Goal: Information Seeking & Learning: Learn about a topic

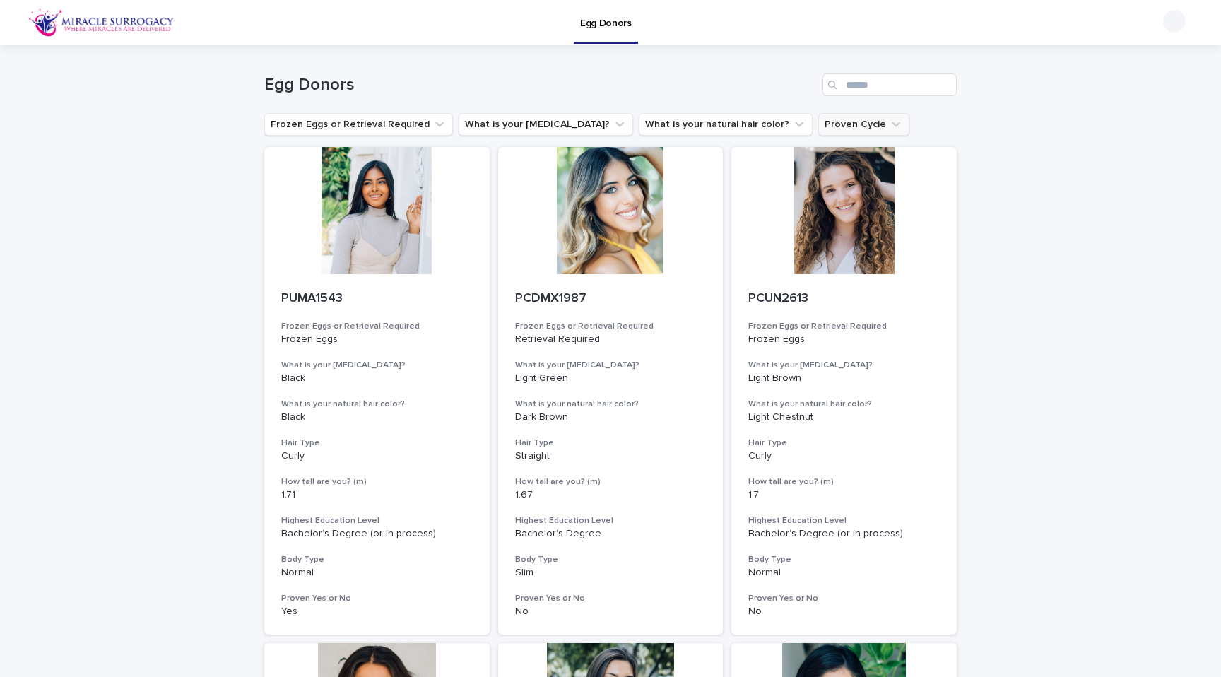
click at [818, 126] on button "Proven Cycle" at bounding box center [863, 124] width 91 height 23
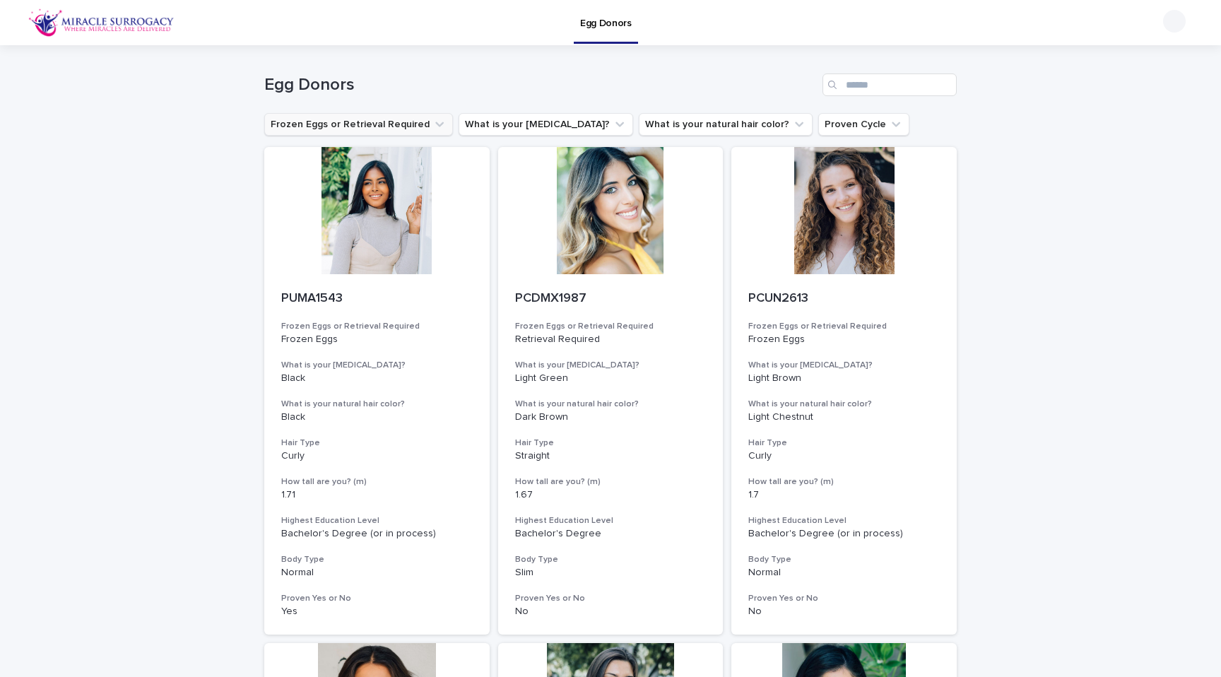
click at [383, 123] on button "Frozen Eggs or Retrieval Required" at bounding box center [358, 124] width 189 height 23
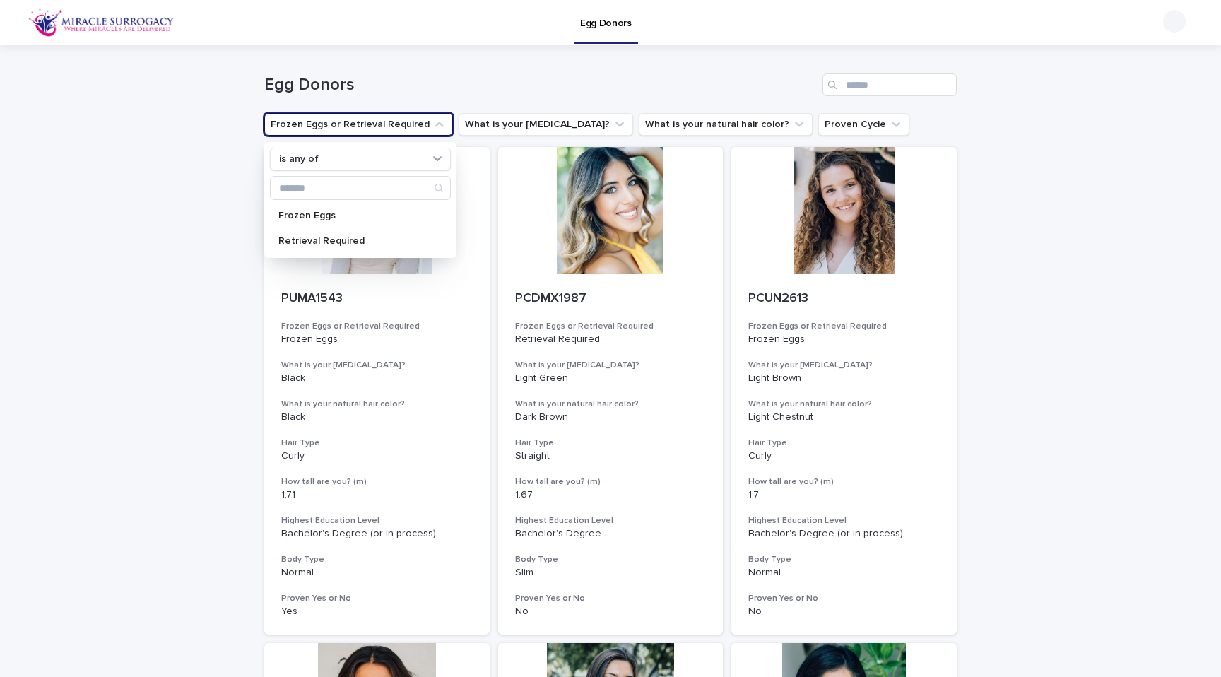
click at [383, 123] on button "Frozen Eggs or Retrieval Required" at bounding box center [358, 124] width 189 height 23
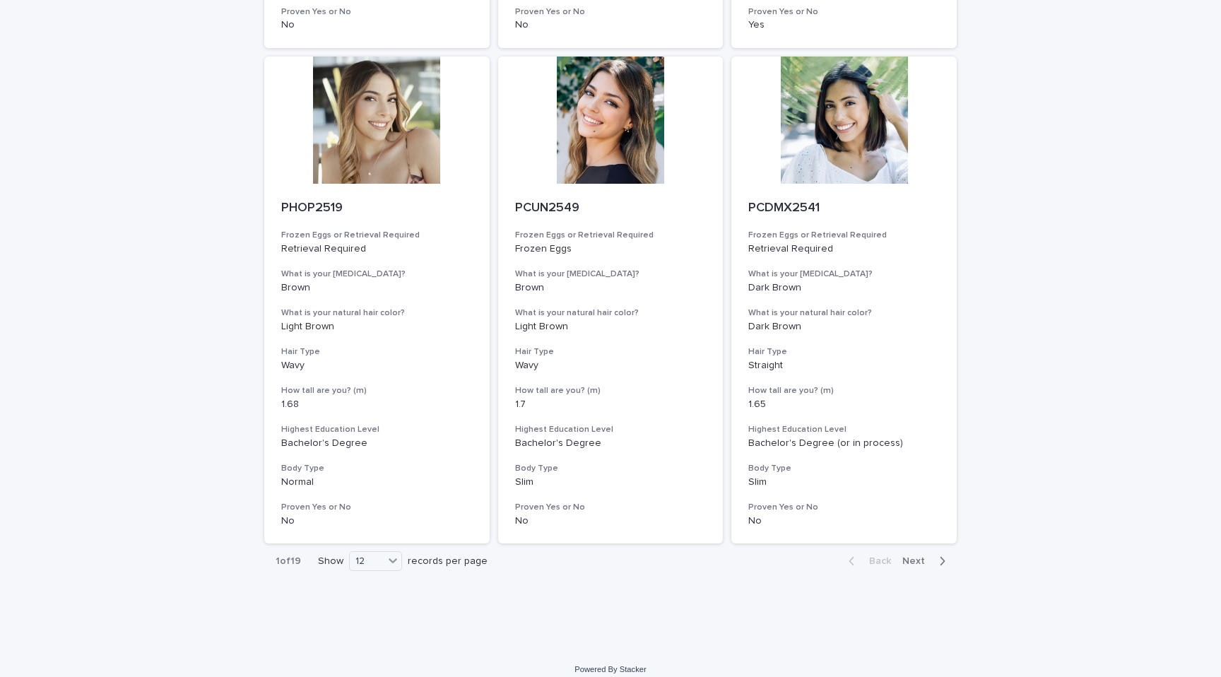
scroll to position [1591, 0]
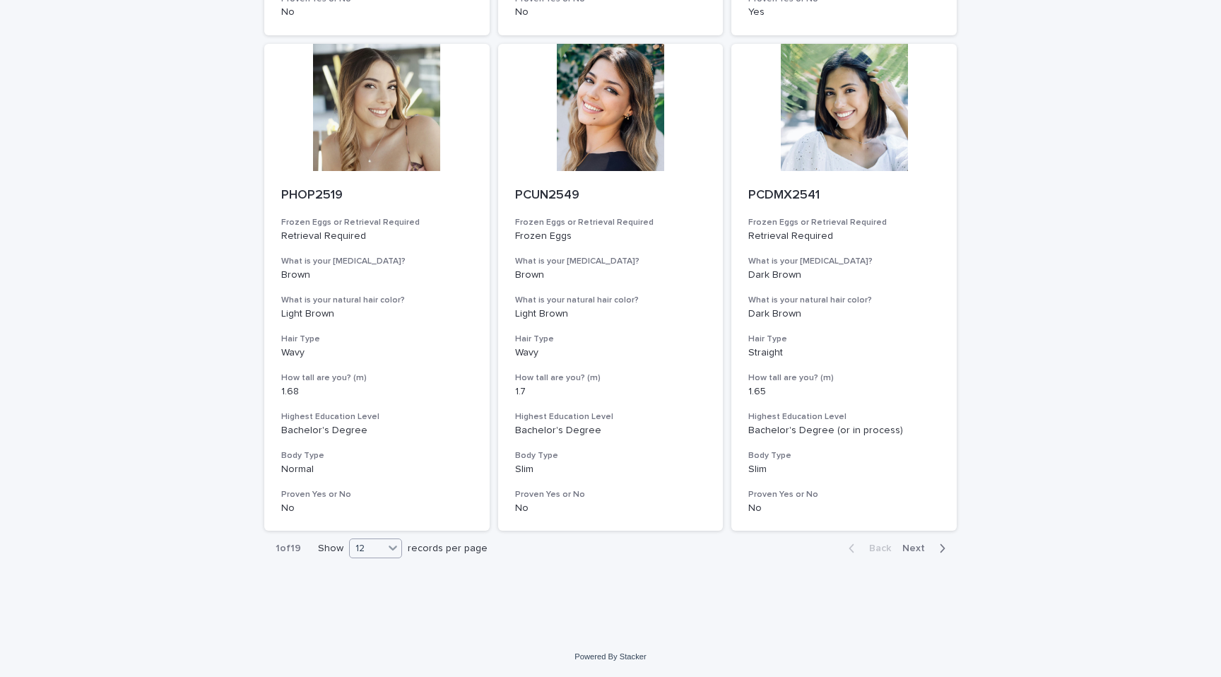
click at [384, 556] on div at bounding box center [393, 548] width 18 height 18
click at [365, 605] on div "36" at bounding box center [371, 601] width 52 height 17
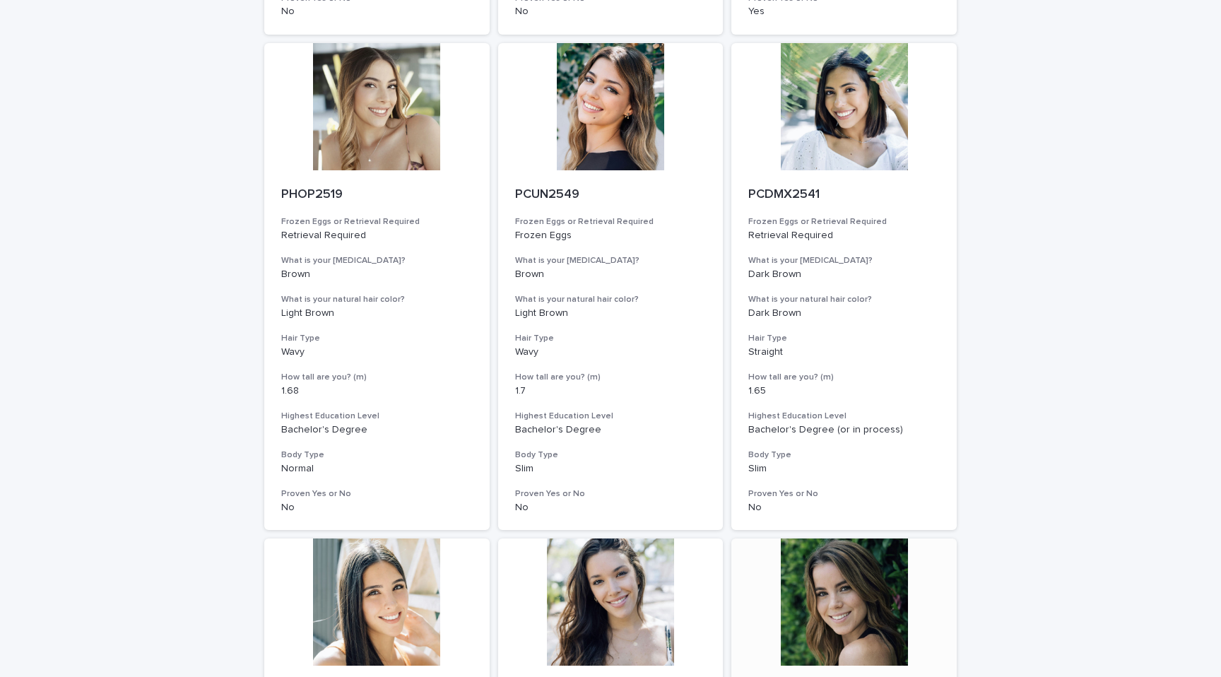
click at [927, 552] on div at bounding box center [843, 601] width 225 height 127
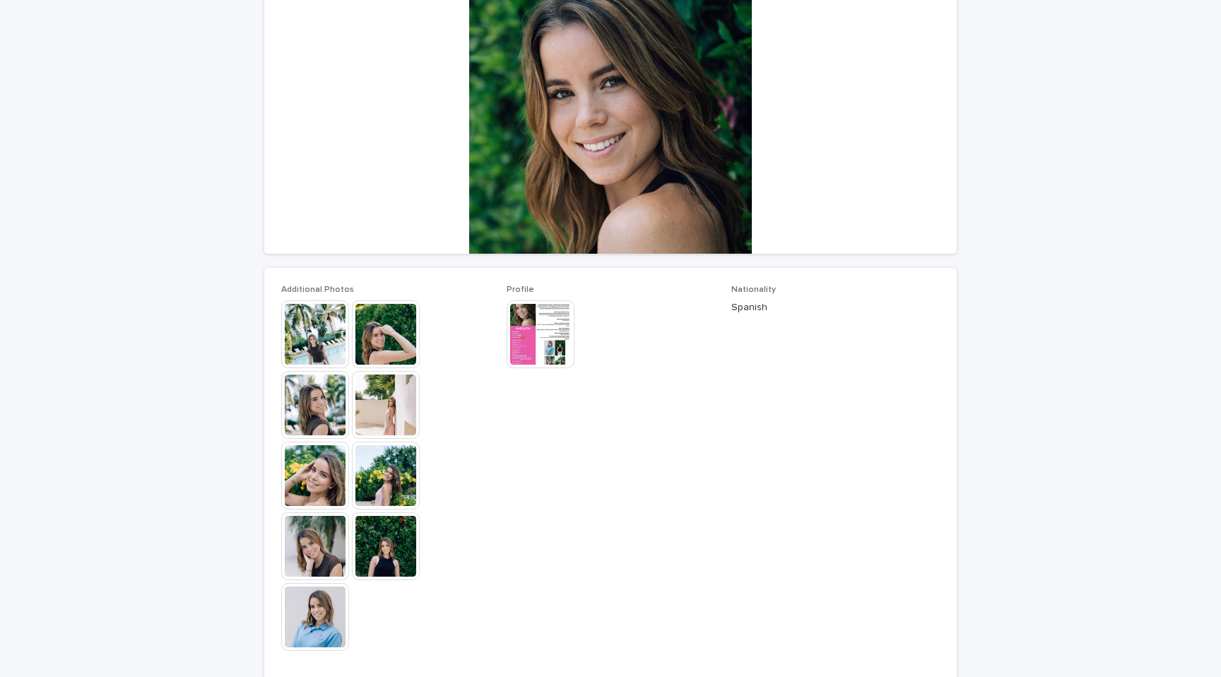
scroll to position [200, 0]
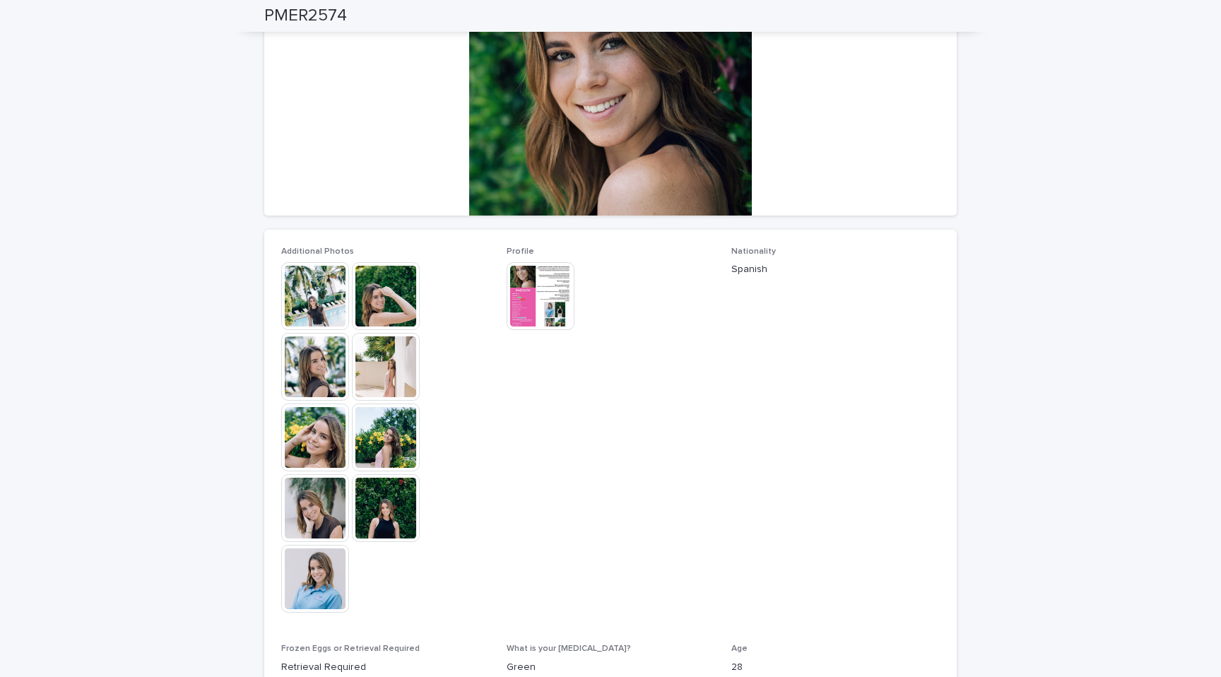
click at [304, 533] on img at bounding box center [315, 508] width 68 height 68
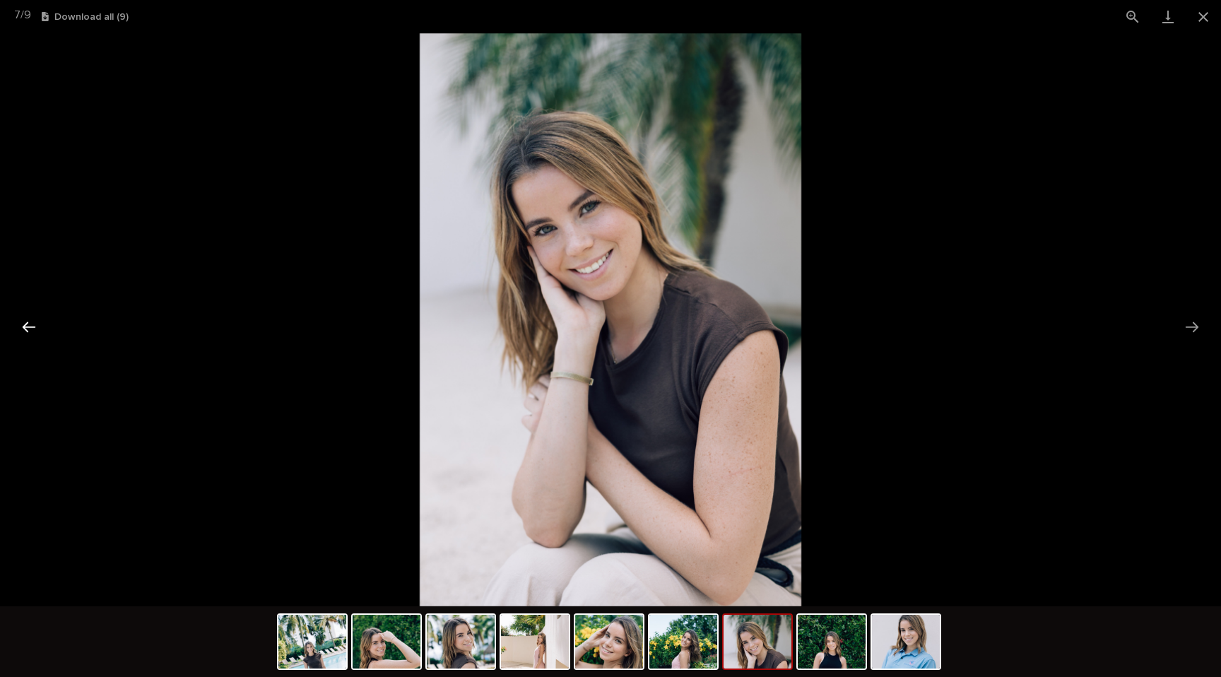
click at [35, 333] on button "Previous slide" at bounding box center [29, 327] width 30 height 28
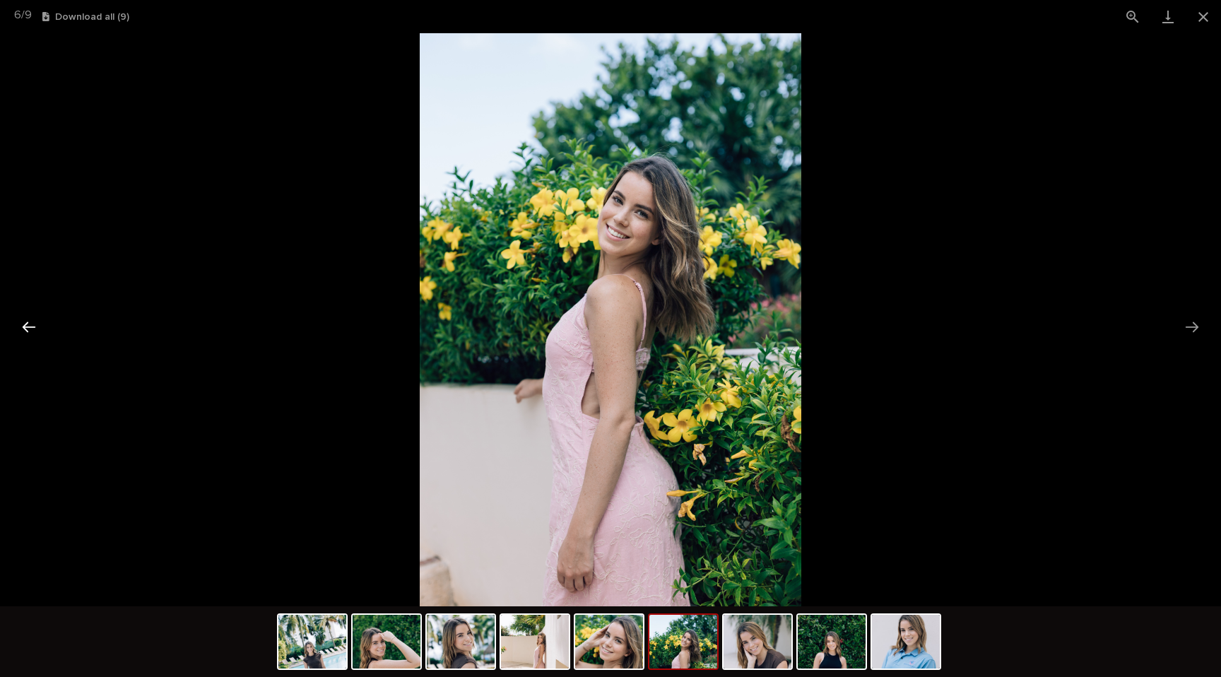
click at [35, 333] on button "Previous slide" at bounding box center [29, 327] width 30 height 28
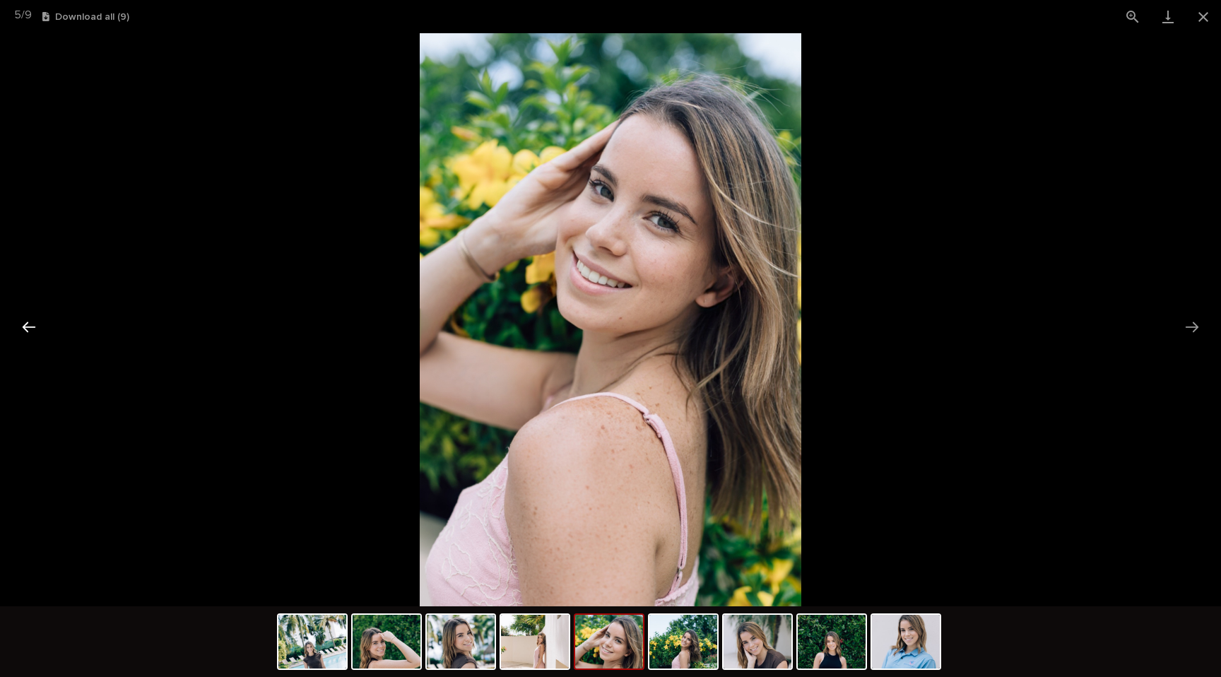
click at [35, 333] on button "Previous slide" at bounding box center [29, 327] width 30 height 28
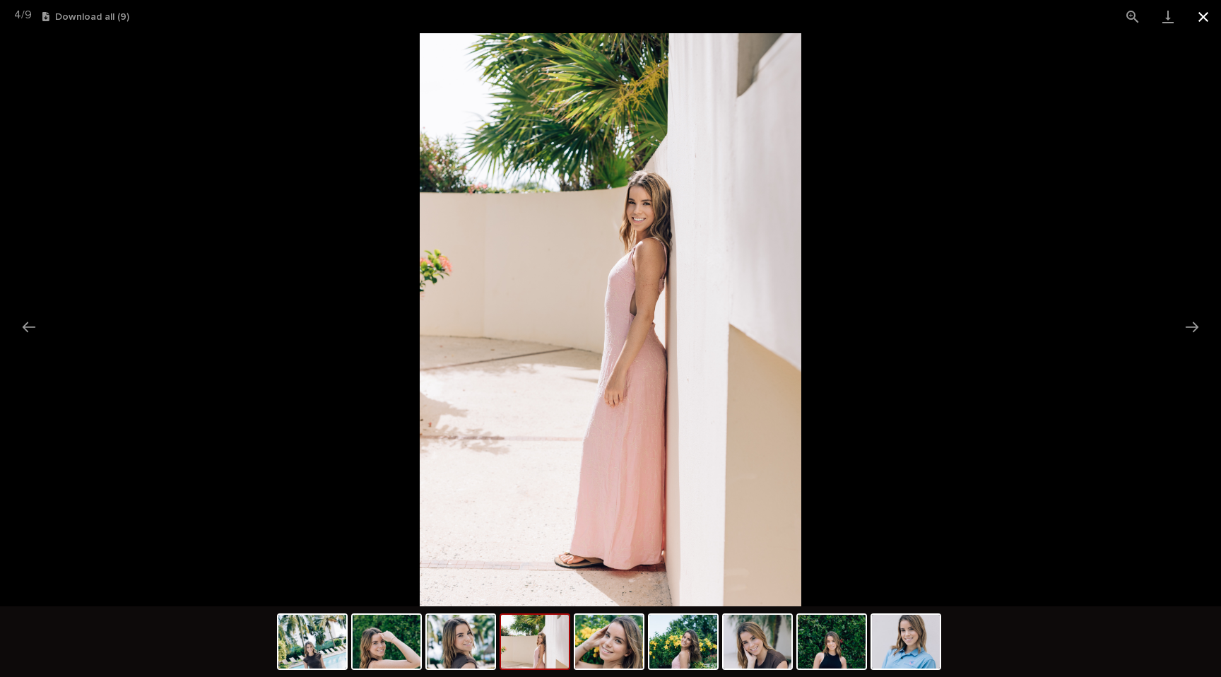
click at [1203, 21] on button "Close gallery" at bounding box center [1202, 16] width 35 height 33
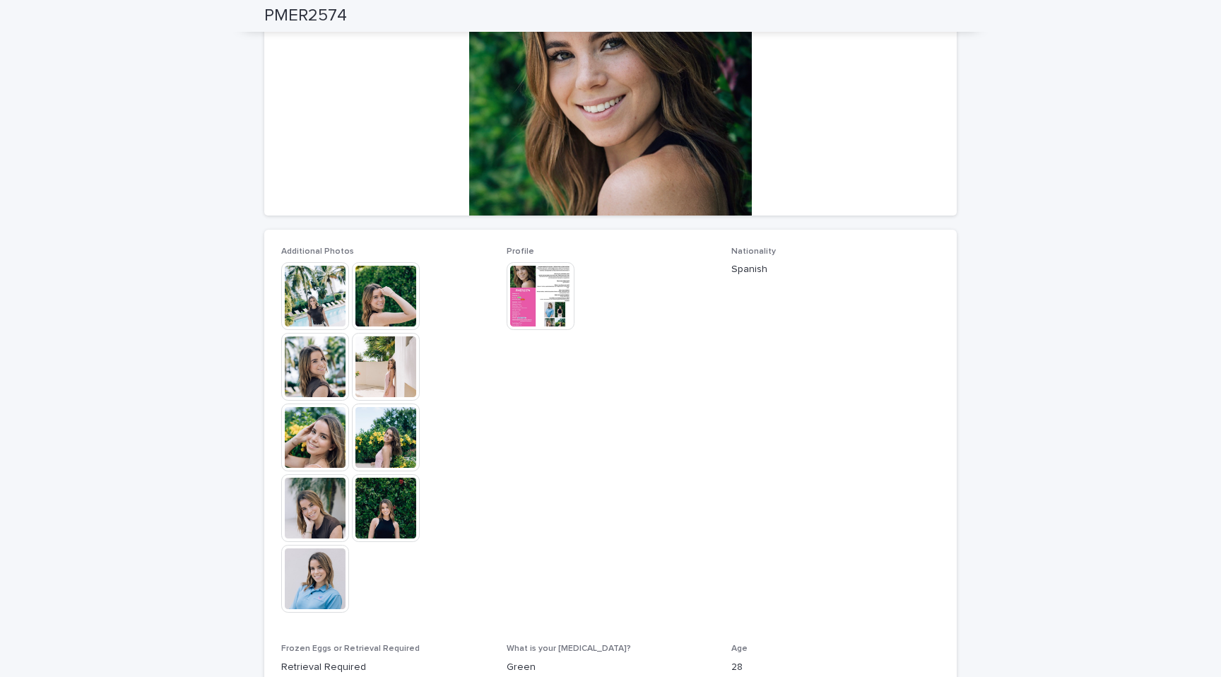
scroll to position [539, 0]
